Goal: Task Accomplishment & Management: Manage account settings

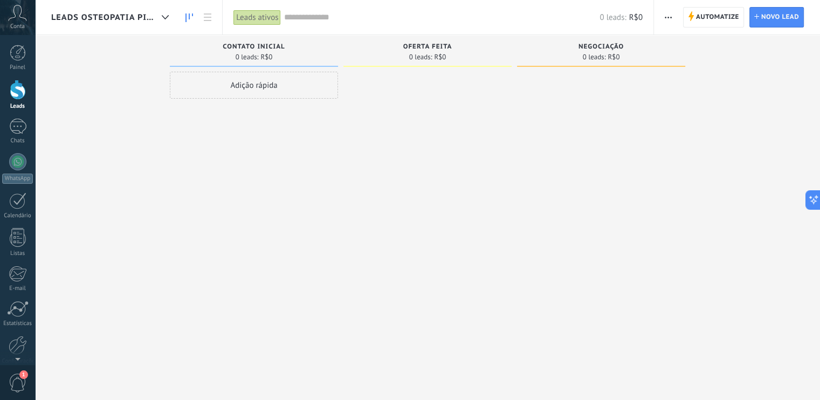
click at [71, 16] on span "Leads osteopatia Pinh" at bounding box center [104, 17] width 106 height 10
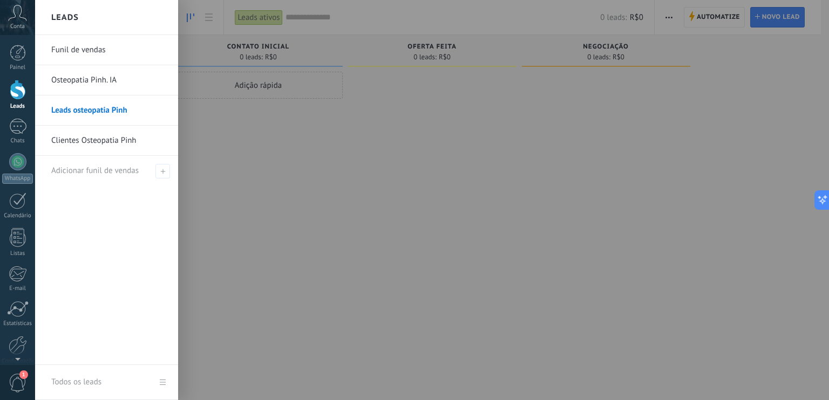
click at [22, 12] on icon at bounding box center [17, 13] width 19 height 16
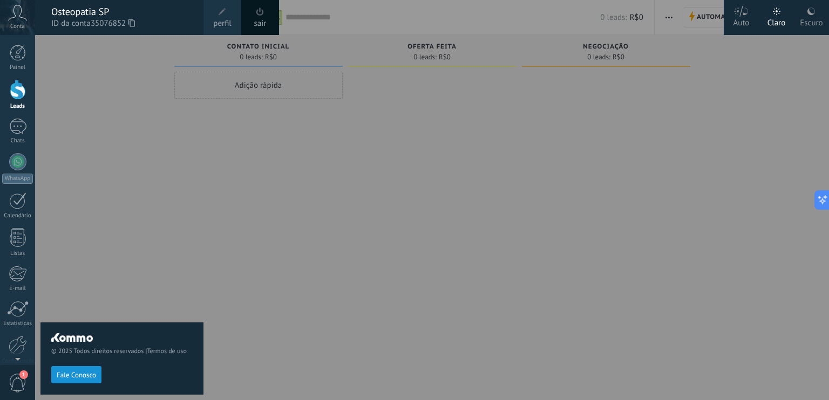
click at [256, 19] on link "sair" at bounding box center [260, 24] width 12 height 12
